Goal: Transaction & Acquisition: Download file/media

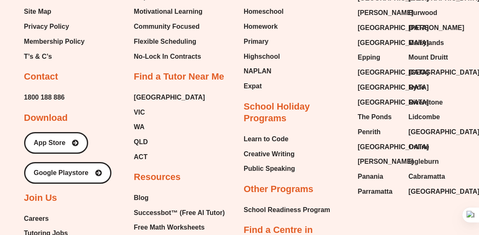
scroll to position [3420, 0]
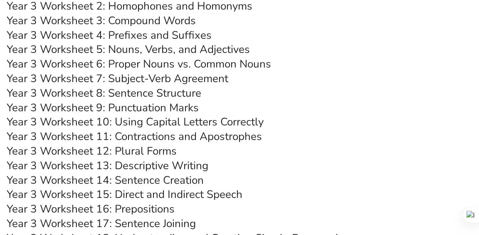
scroll to position [3203, 0]
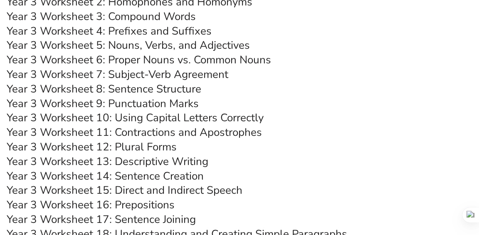
click at [155, 161] on link "Year 3 Worksheet 13: Descriptive Writing" at bounding box center [108, 161] width 202 height 15
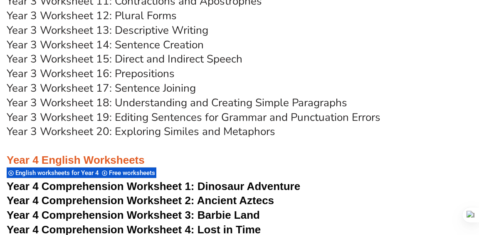
scroll to position [3327, 0]
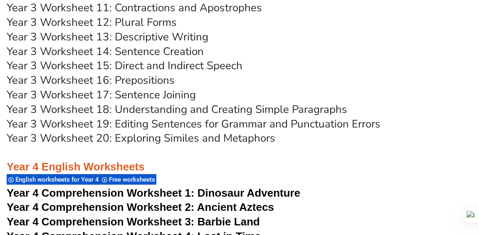
click at [141, 138] on link "Year 3 Worksheet 20: Exploring Similes and Metaphors" at bounding box center [141, 138] width 269 height 15
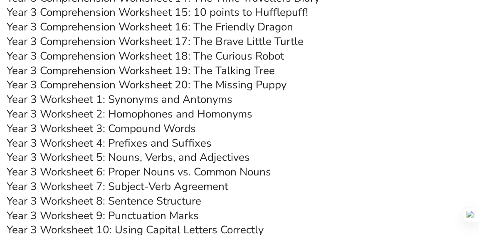
scroll to position [3089, 0]
